Goal: Find specific page/section: Find specific page/section

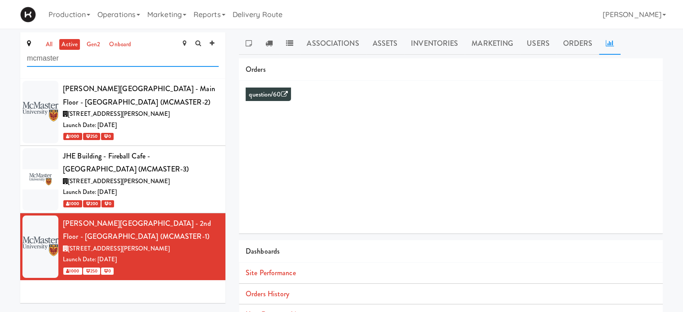
drag, startPoint x: 83, startPoint y: 59, endPoint x: 13, endPoint y: 65, distance: 70.3
click at [13, 65] on div "all active gen2 onboard mcmaster [PERSON_NAME] Library - Main Floor - [GEOGRAPH…" at bounding box center [341, 213] width 683 height 362
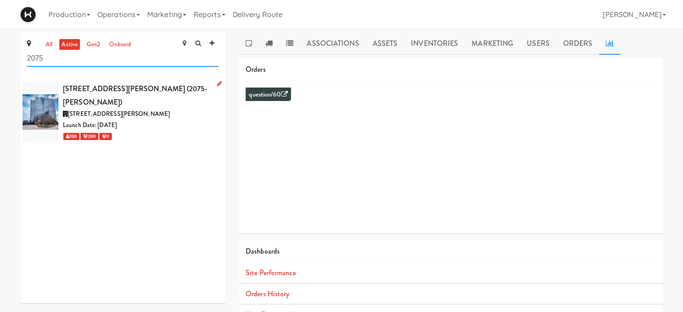
type input "2075"
click at [115, 110] on span "[STREET_ADDRESS][PERSON_NAME]" at bounding box center [119, 114] width 102 height 9
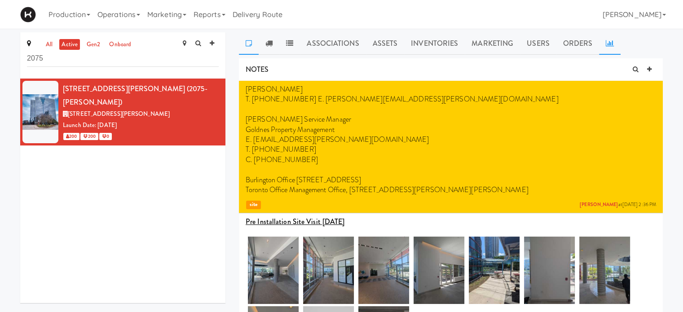
click at [602, 46] on link at bounding box center [610, 43] width 22 height 22
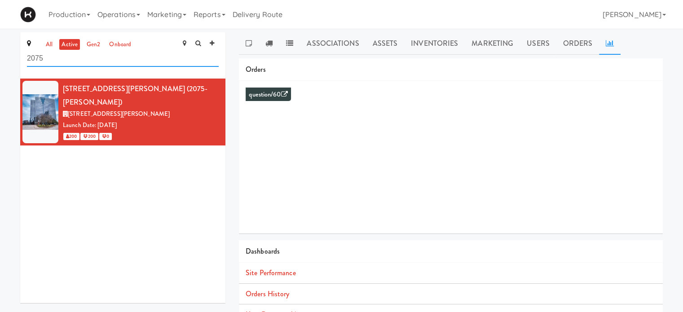
drag, startPoint x: 57, startPoint y: 65, endPoint x: 0, endPoint y: 65, distance: 57.5
click at [0, 65] on div "all active gen2 onboard 2075 [STREET_ADDRESS][PERSON_NAME] (2075-KENNEDYRD) [ST…" at bounding box center [341, 213] width 683 height 362
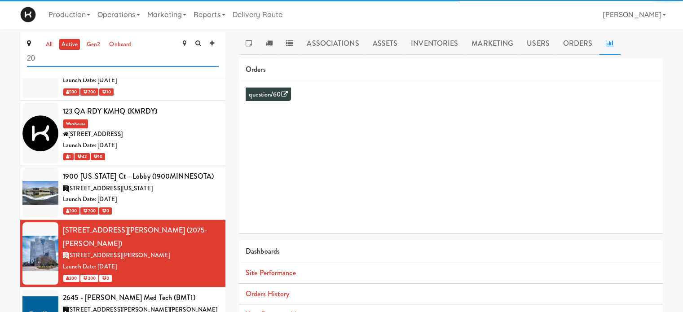
type input "2"
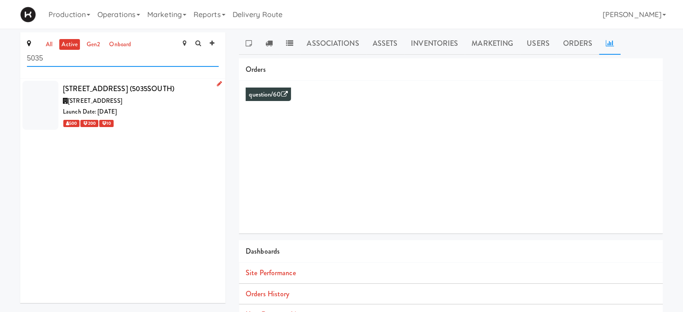
type input "5035"
click at [167, 116] on div "Launch Date: [DATE]" at bounding box center [141, 111] width 156 height 11
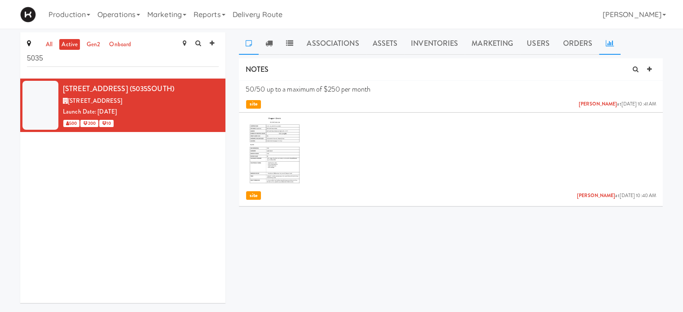
click at [609, 46] on link at bounding box center [610, 43] width 22 height 22
